Goal: Task Accomplishment & Management: Use online tool/utility

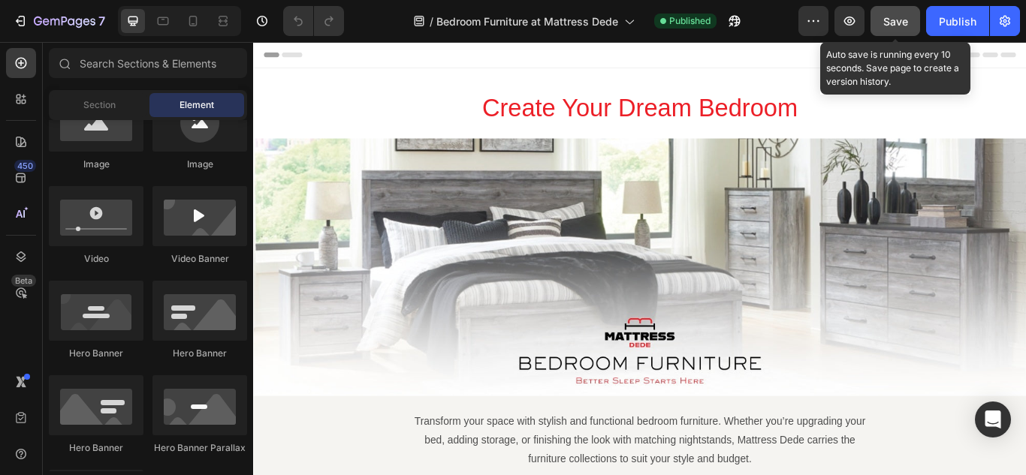
click at [902, 25] on span "Save" at bounding box center [895, 21] width 25 height 13
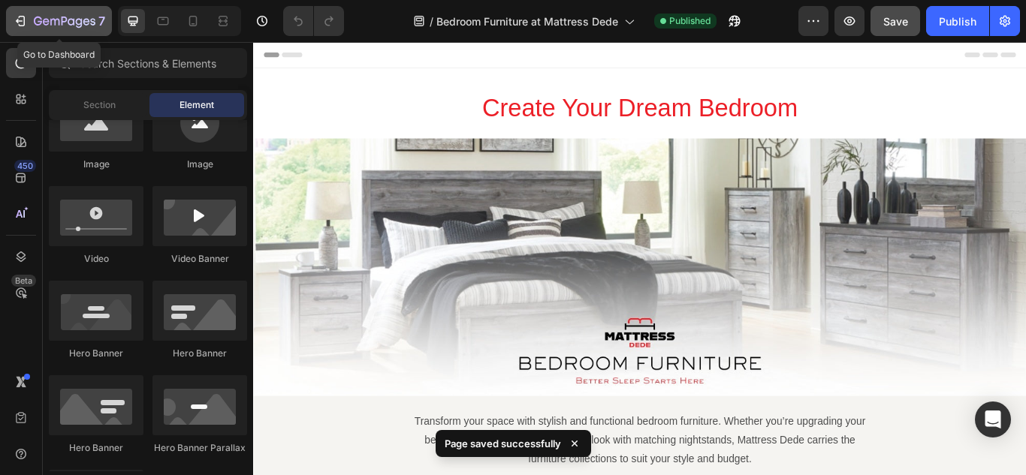
click at [25, 20] on icon "button" at bounding box center [22, 21] width 7 height 11
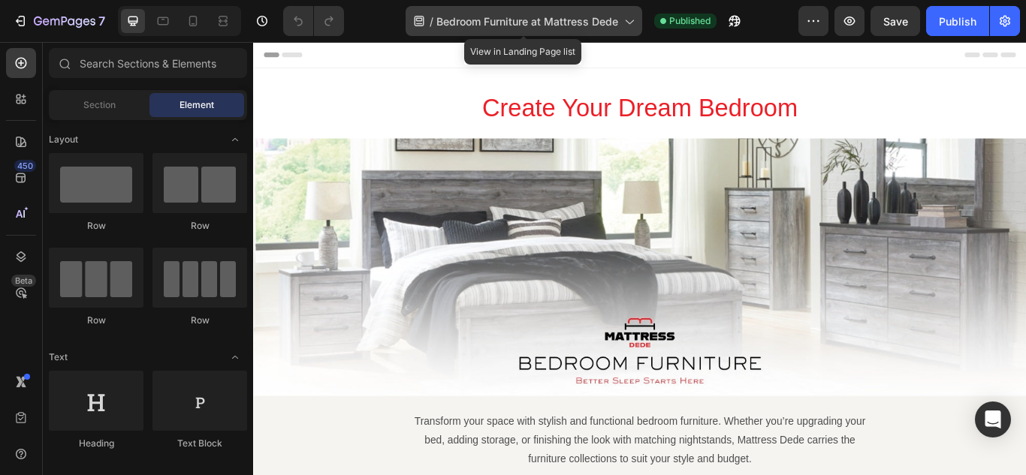
click at [549, 18] on span "Bedroom Furniture at Mattress Dede" at bounding box center [527, 22] width 182 height 16
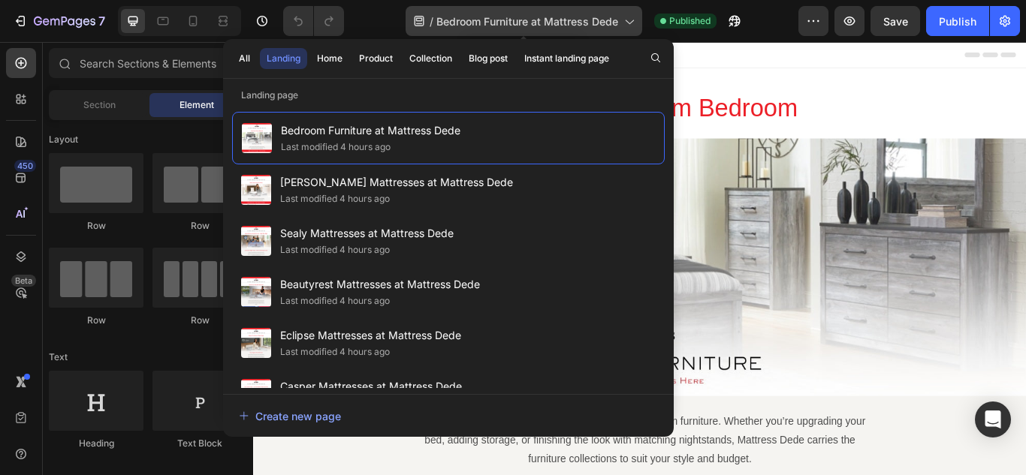
click at [608, 20] on span "Bedroom Furniture at Mattress Dede" at bounding box center [527, 22] width 182 height 16
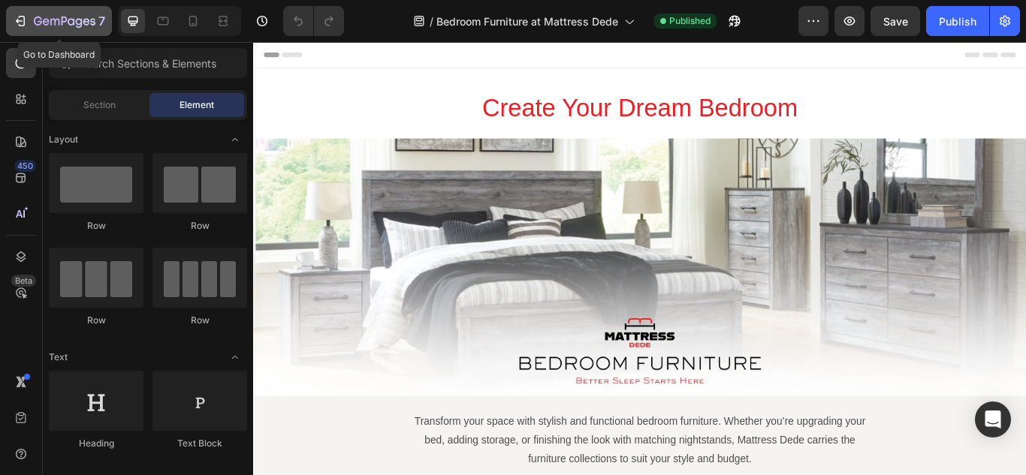
click at [26, 26] on icon "button" at bounding box center [20, 21] width 15 height 15
